Goal: Transaction & Acquisition: Purchase product/service

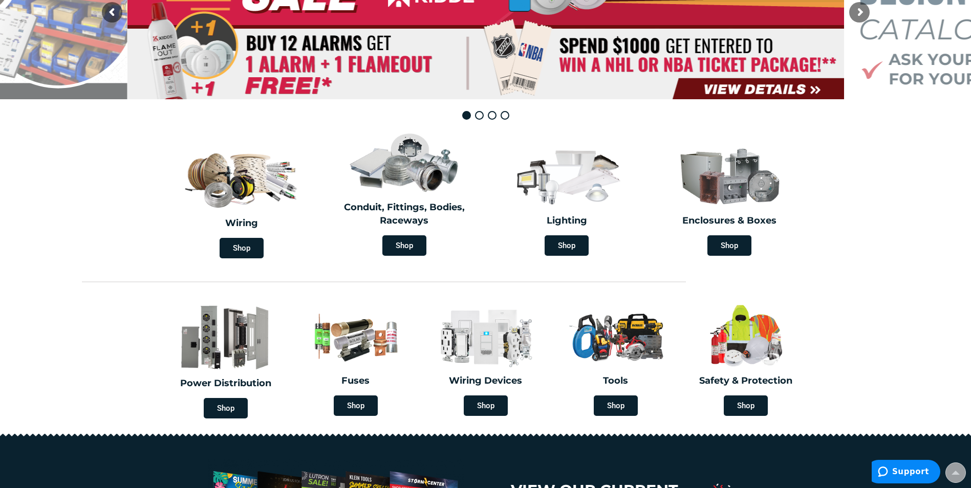
scroll to position [205, 0]
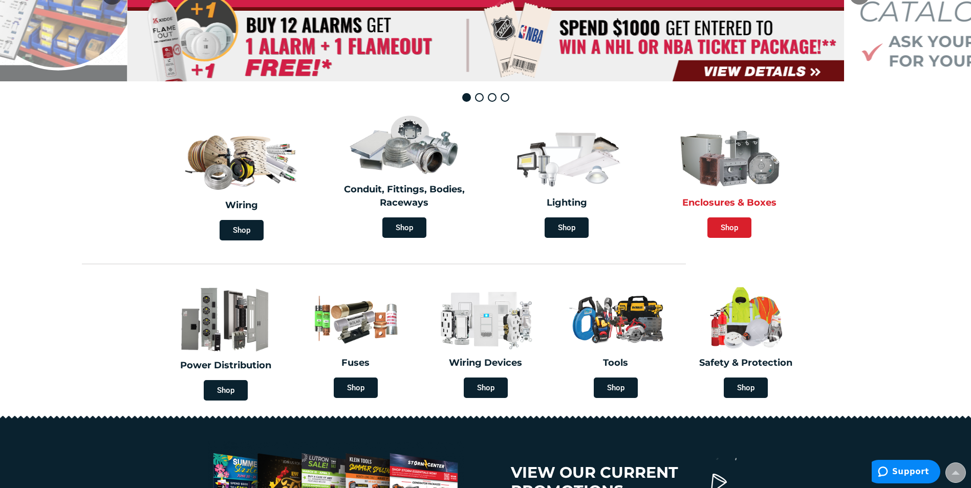
click at [725, 226] on span "Shop" at bounding box center [729, 227] width 44 height 20
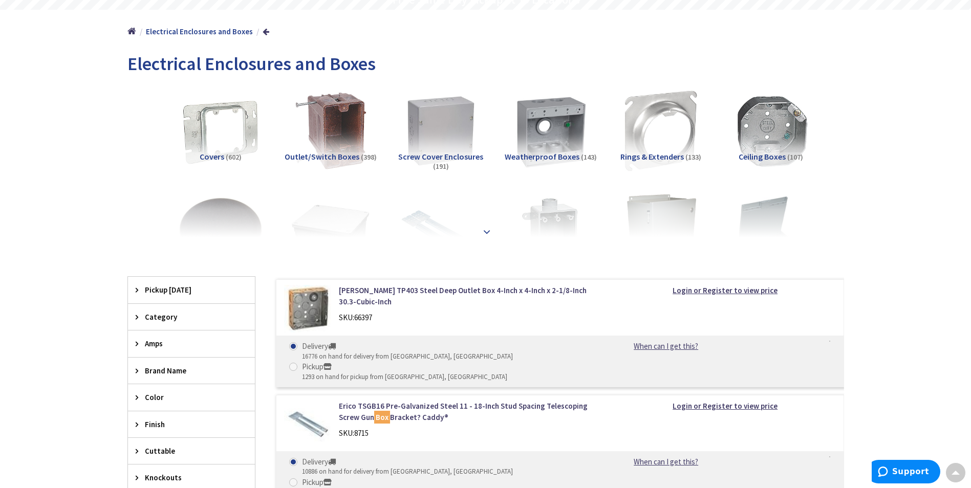
click at [483, 230] on strong at bounding box center [486, 228] width 12 height 11
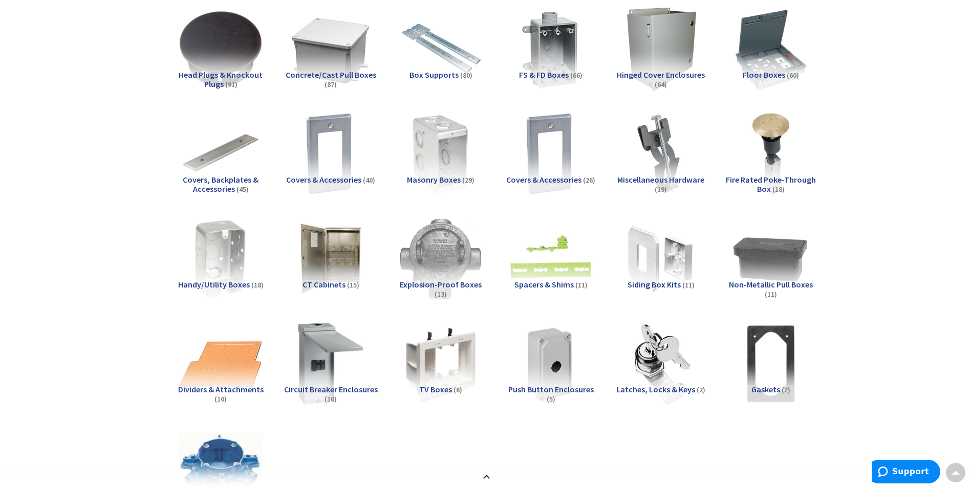
scroll to position [307, 0]
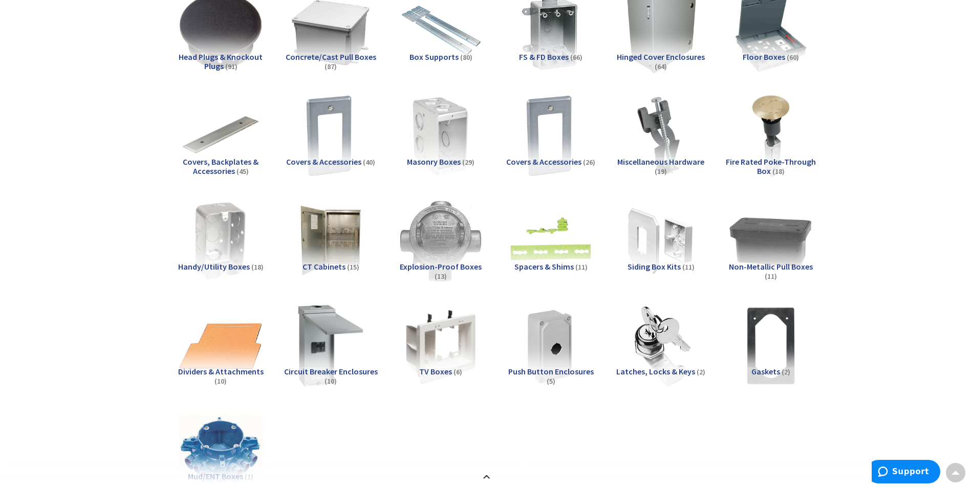
click at [791, 238] on img at bounding box center [770, 240] width 93 height 93
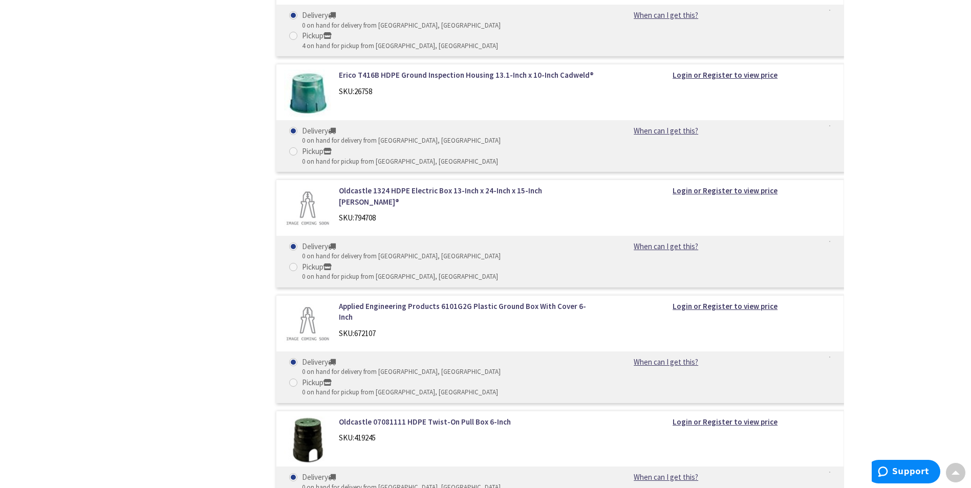
scroll to position [1506, 0]
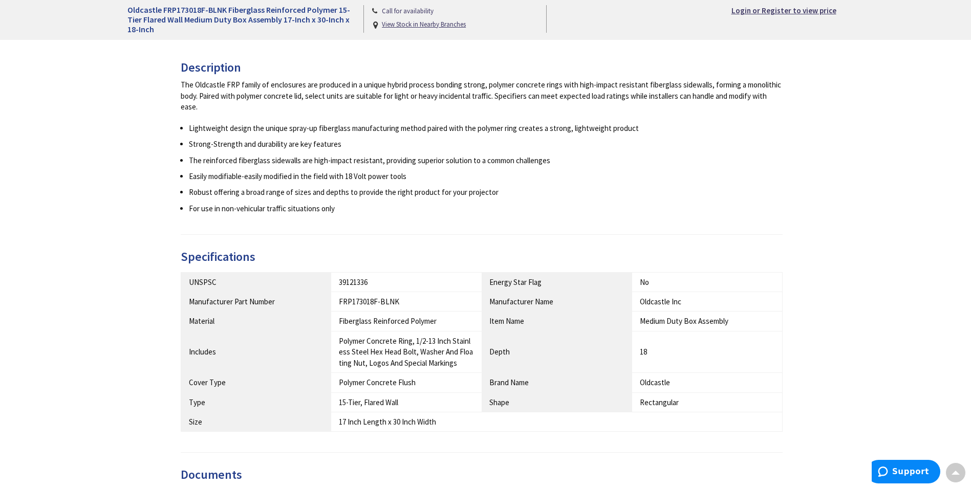
scroll to position [358, 0]
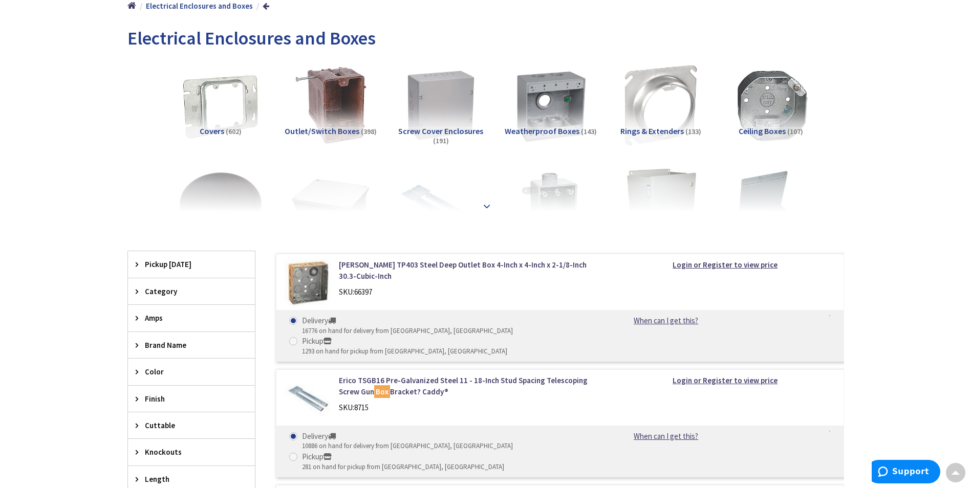
click at [484, 204] on strong at bounding box center [486, 201] width 12 height 11
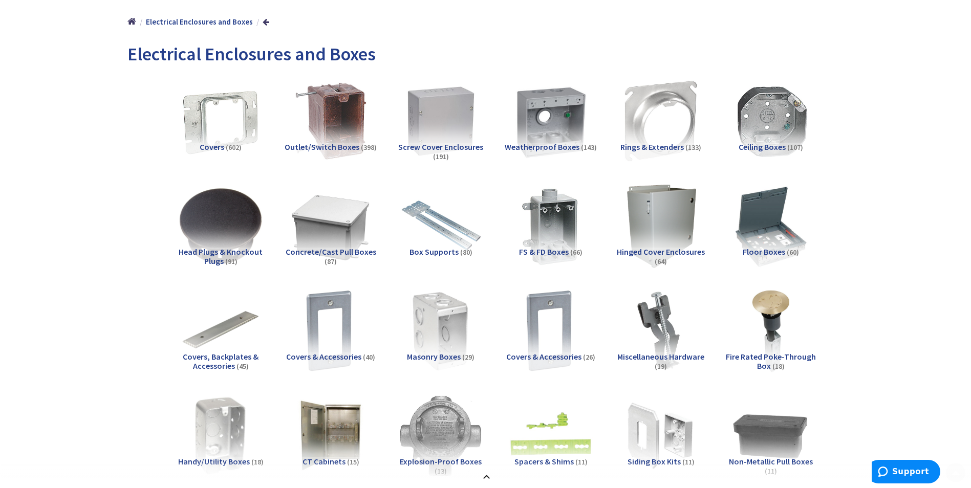
scroll to position [179, 0]
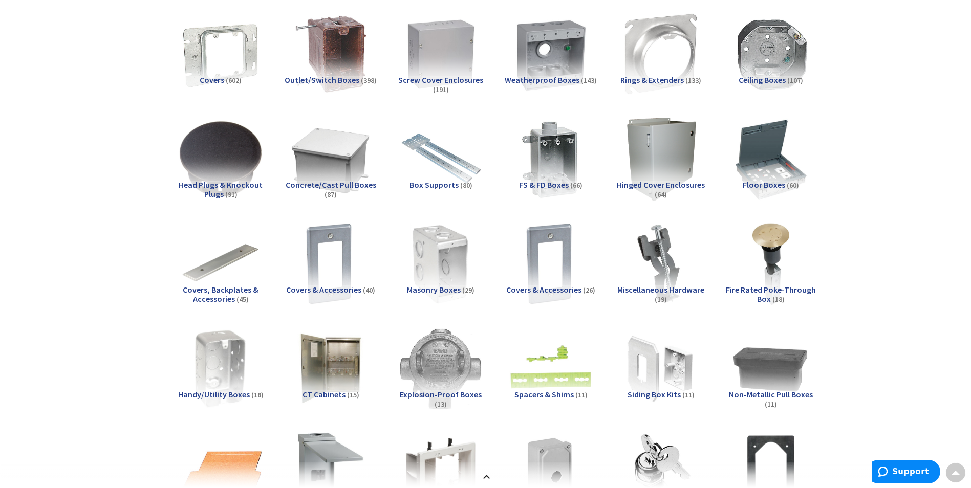
click at [769, 393] on span "Non-Metallic Pull Boxes" at bounding box center [771, 394] width 84 height 10
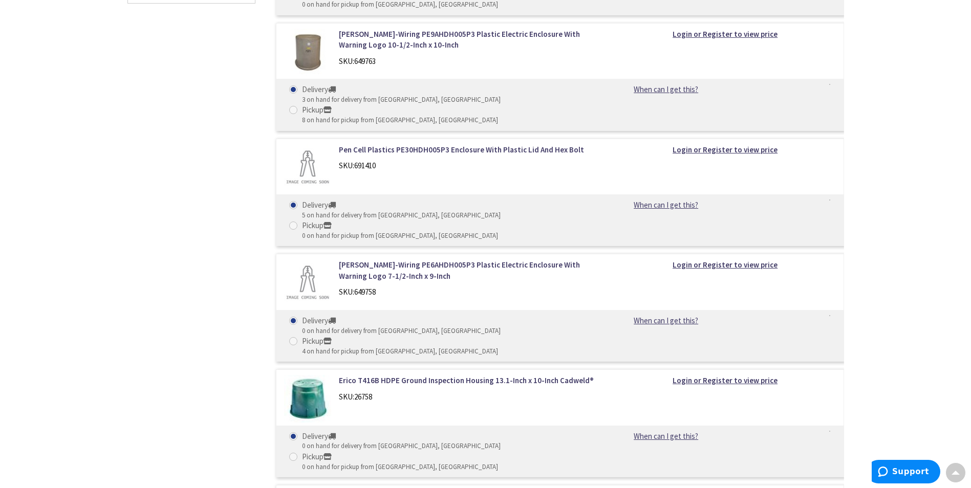
scroll to position [1097, 0]
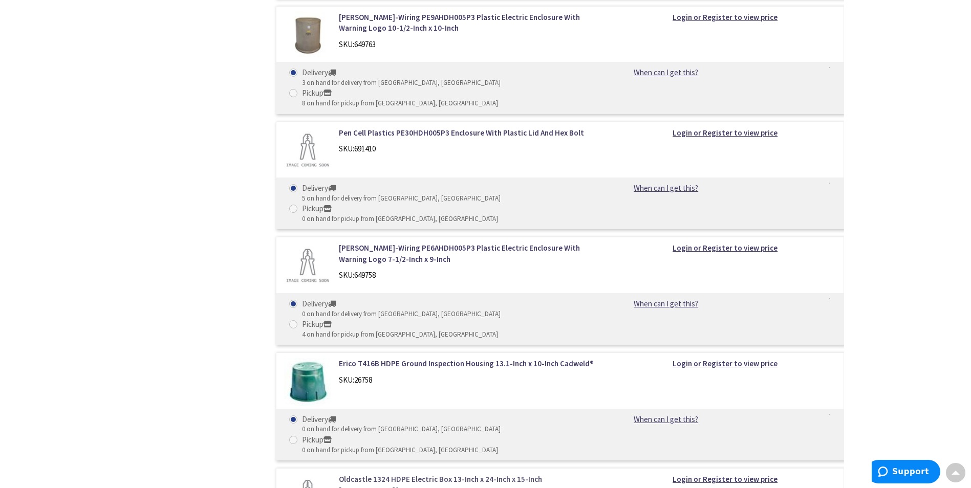
click at [407, 474] on link "Oldcastle 1324 HDPE Electric Box 13-Inch x 24-Inch x 15-Inch [PERSON_NAME]®" at bounding box center [469, 485] width 260 height 22
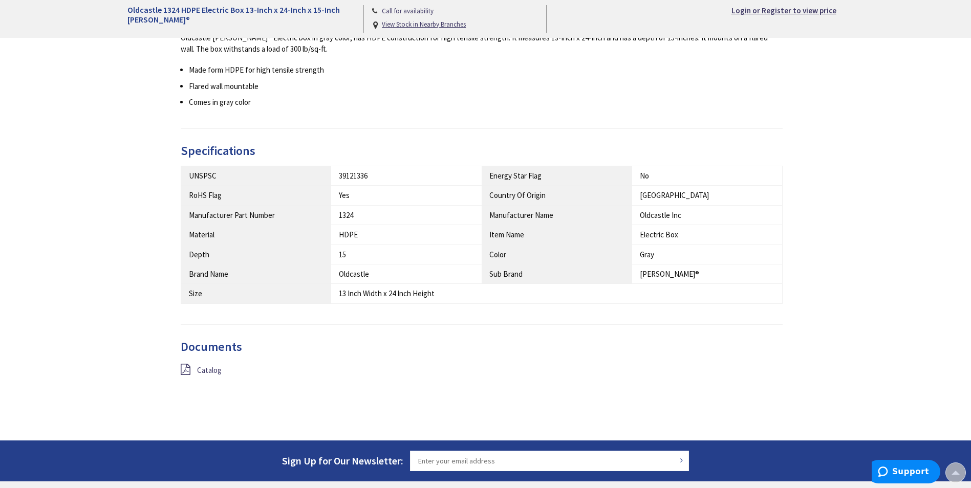
scroll to position [460, 0]
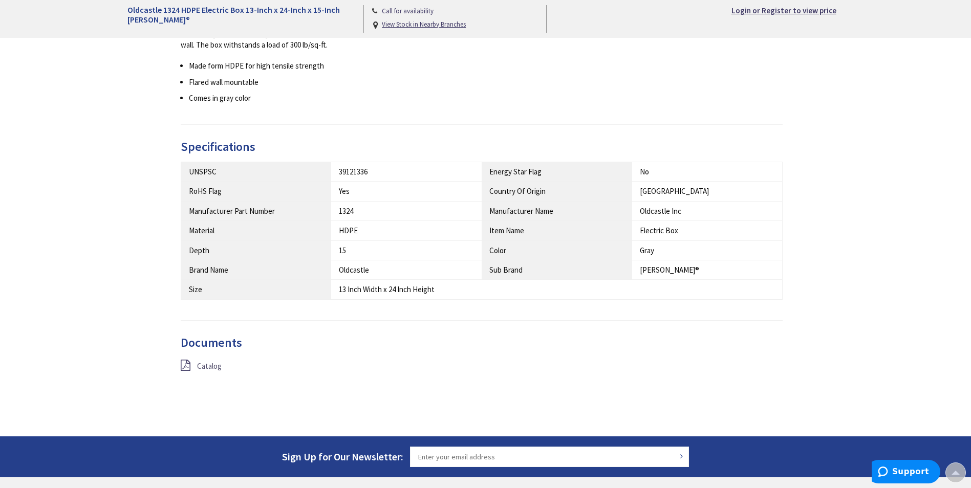
click at [205, 367] on span "Catalog" at bounding box center [209, 366] width 25 height 10
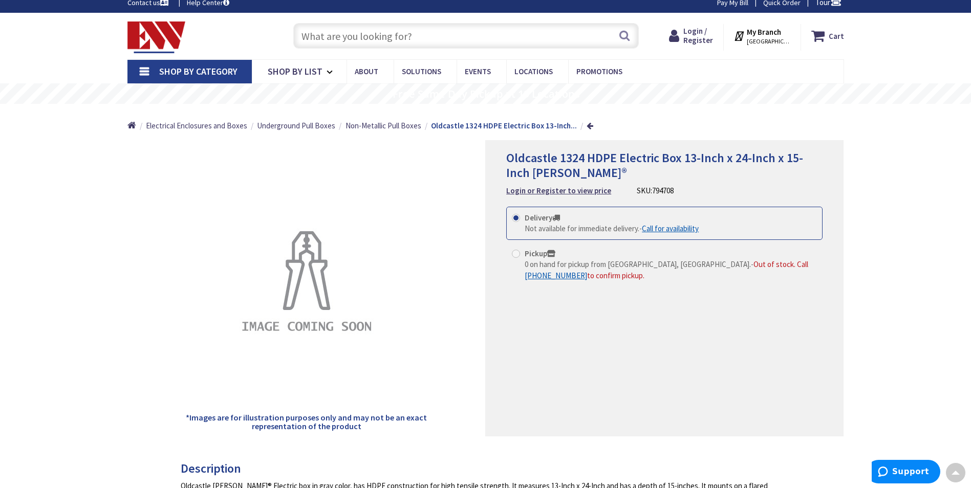
scroll to position [0, 0]
